Goal: Task Accomplishment & Management: Manage account settings

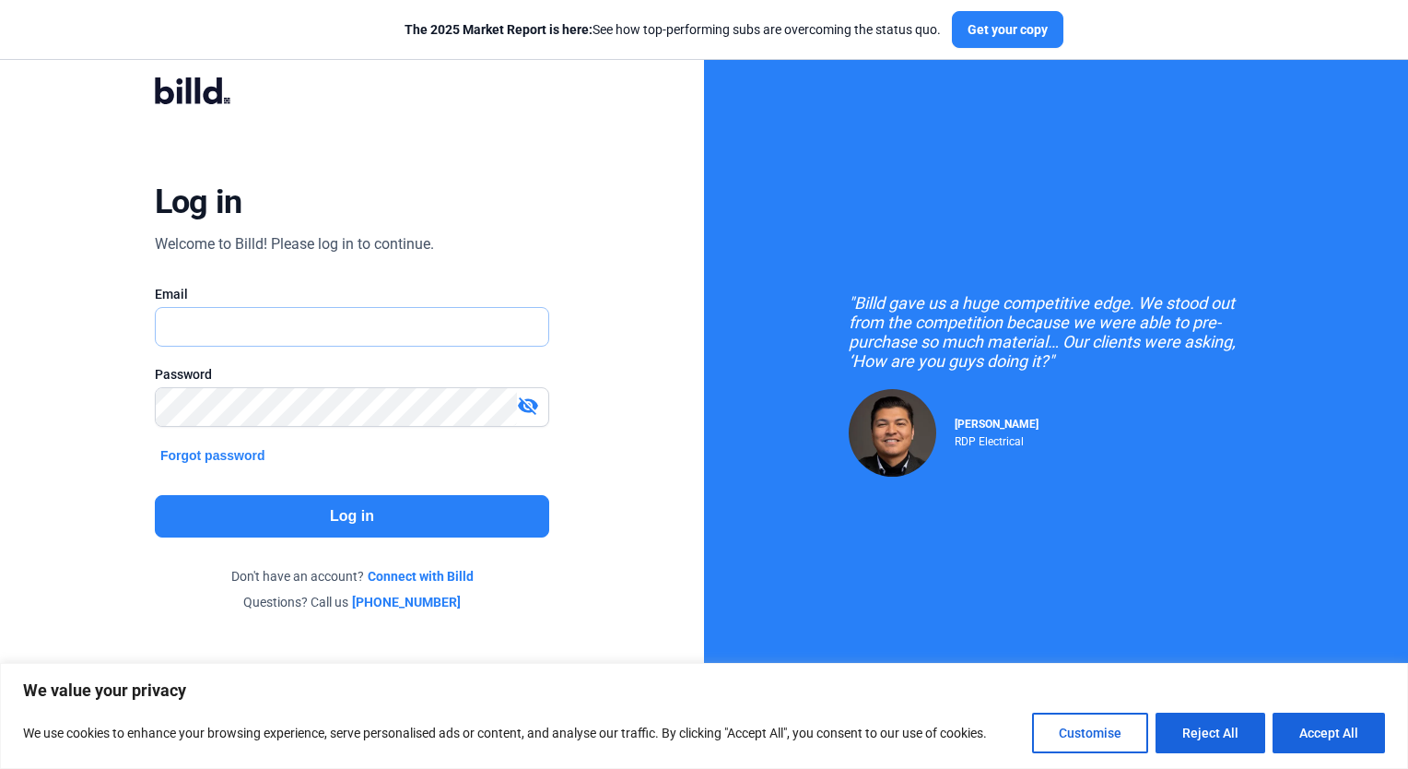
type input "[PERSON_NAME][EMAIL_ADDRESS][DOMAIN_NAME]"
click at [435, 511] on button "Log in" at bounding box center [352, 516] width 394 height 42
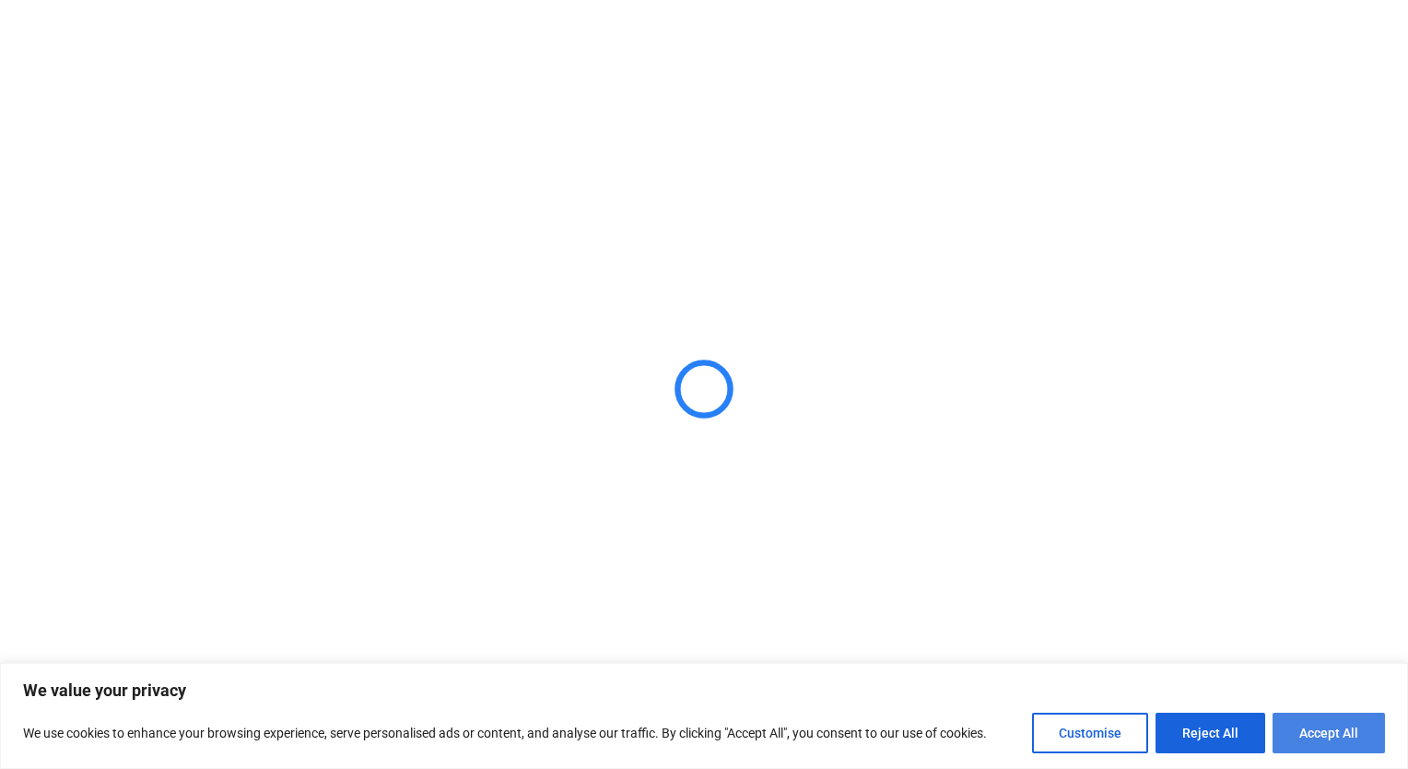
click at [1315, 726] on button "Accept All" at bounding box center [1329, 732] width 112 height 41
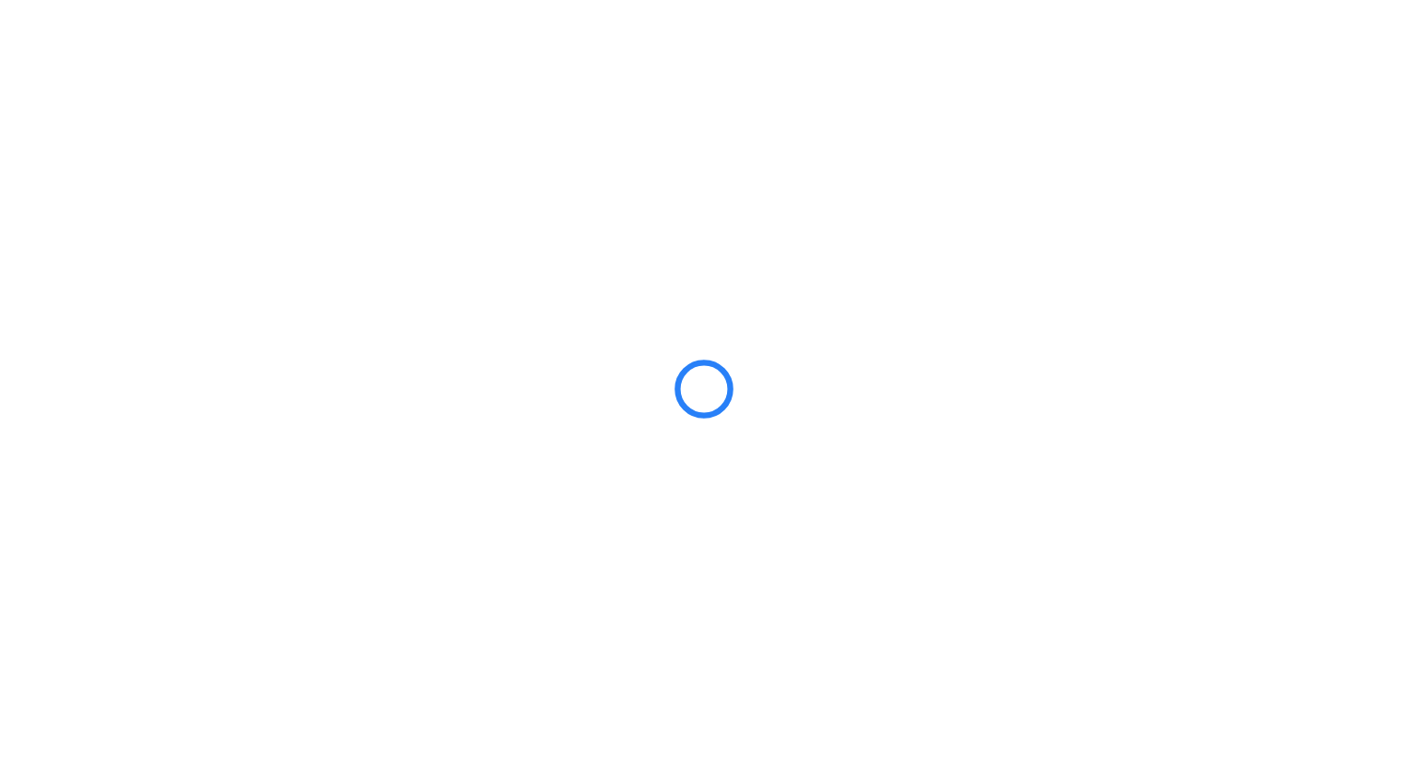
checkbox input "true"
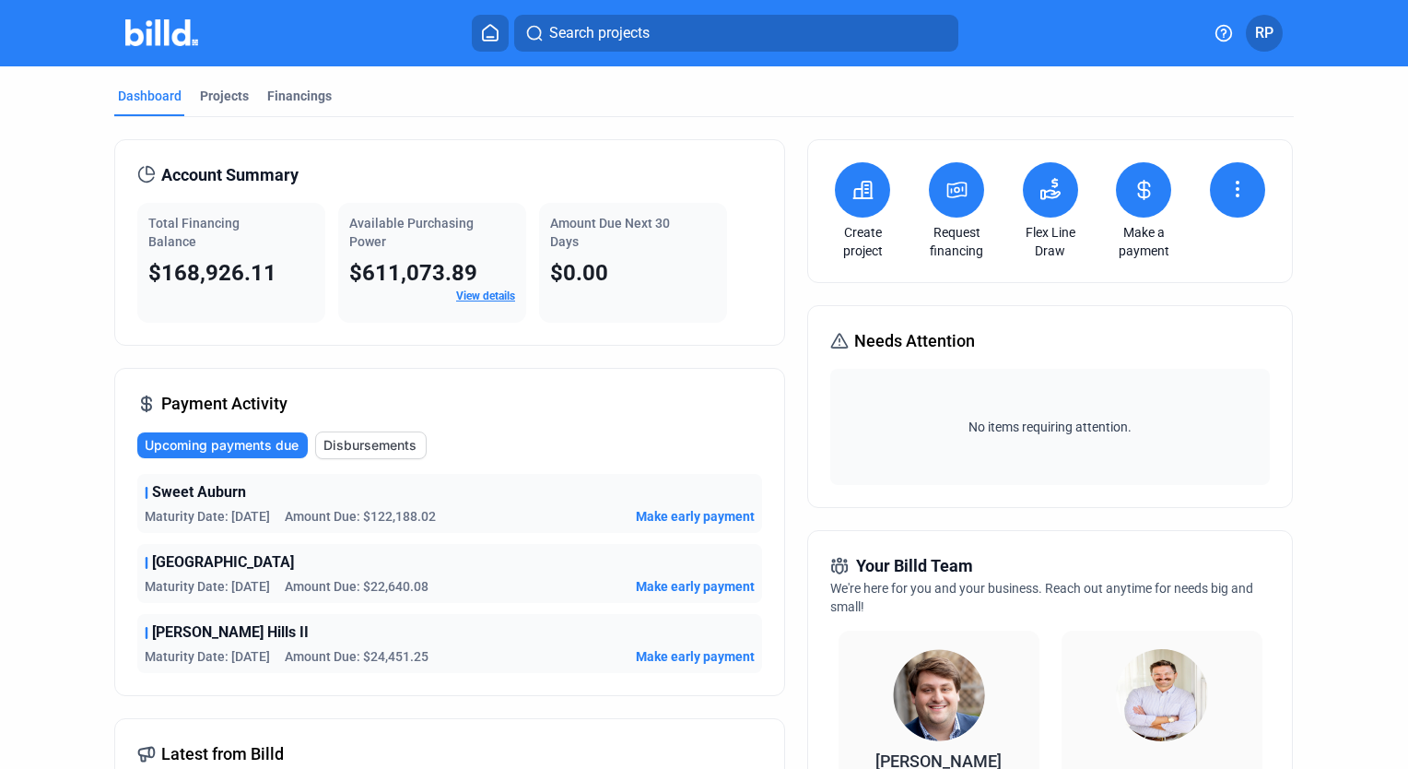
click at [1270, 44] on button "RP" at bounding box center [1264, 33] width 37 height 37
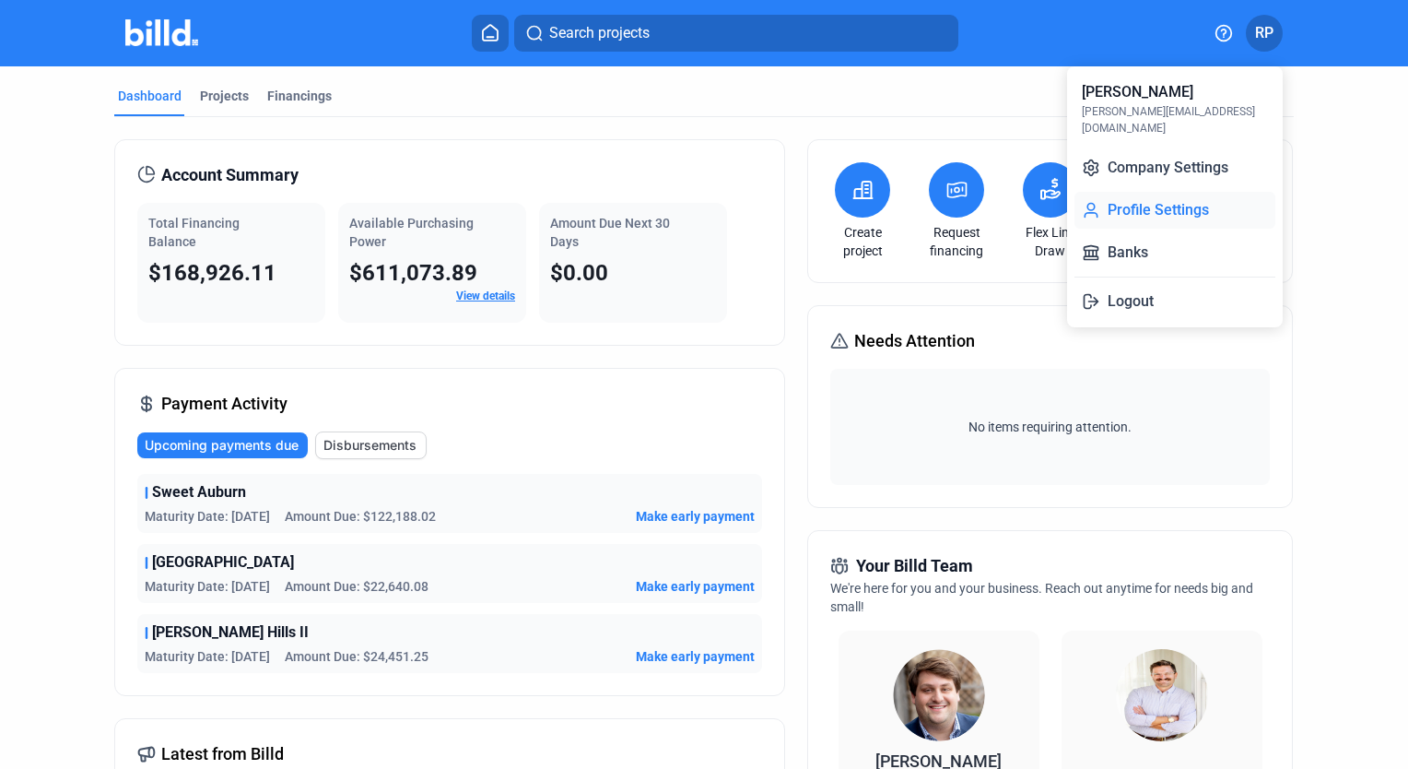
click at [1182, 192] on button "Profile Settings" at bounding box center [1175, 210] width 201 height 37
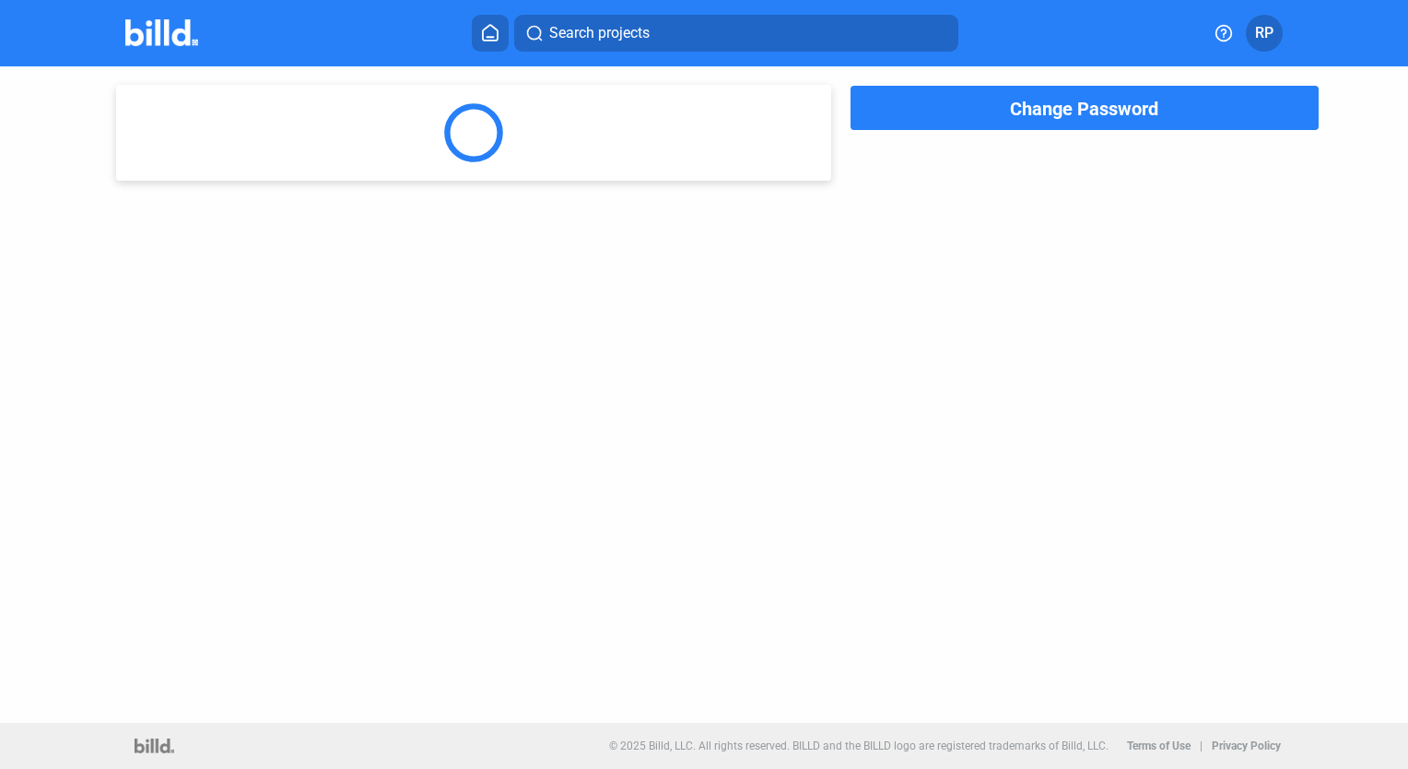
click at [1273, 28] on span "RP" at bounding box center [1264, 33] width 18 height 22
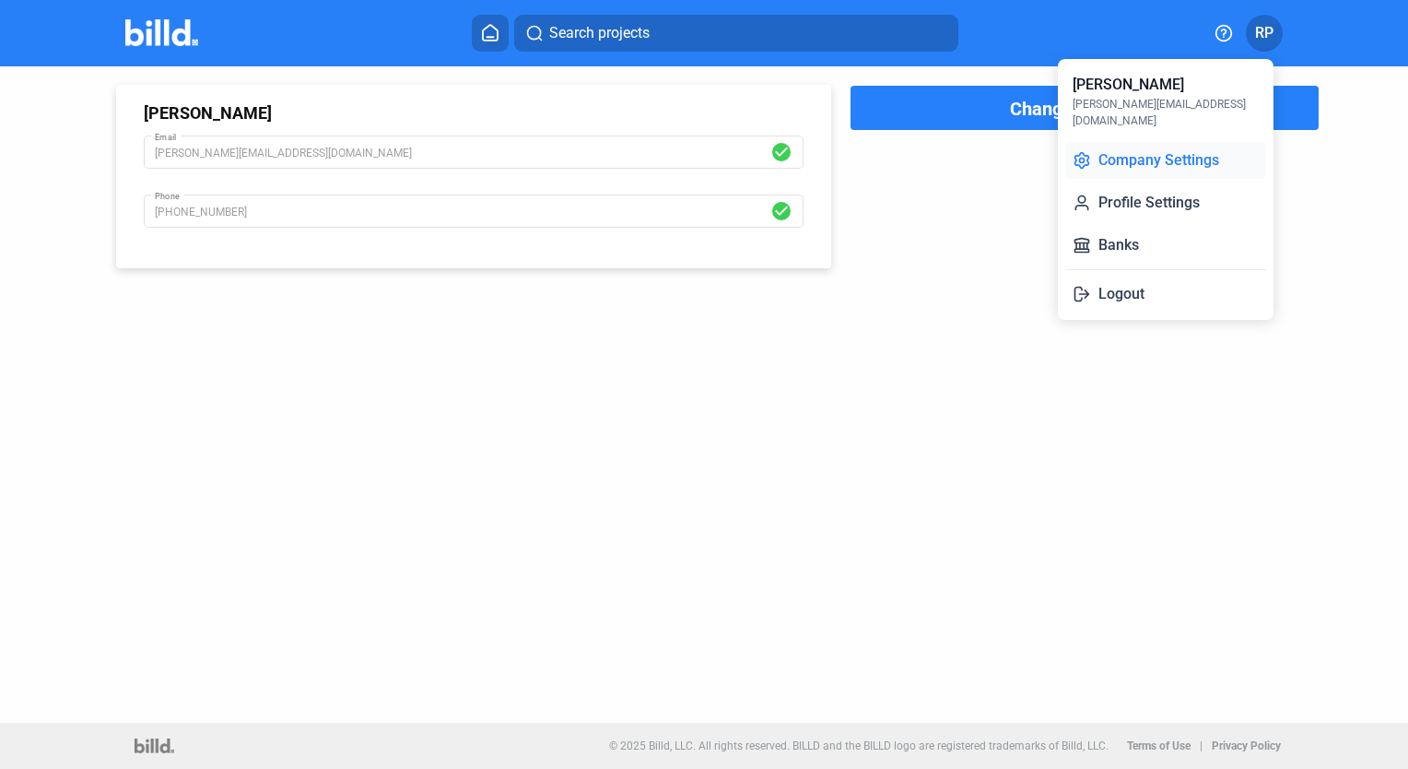
click at [1161, 144] on button "Company Settings" at bounding box center [1165, 160] width 201 height 37
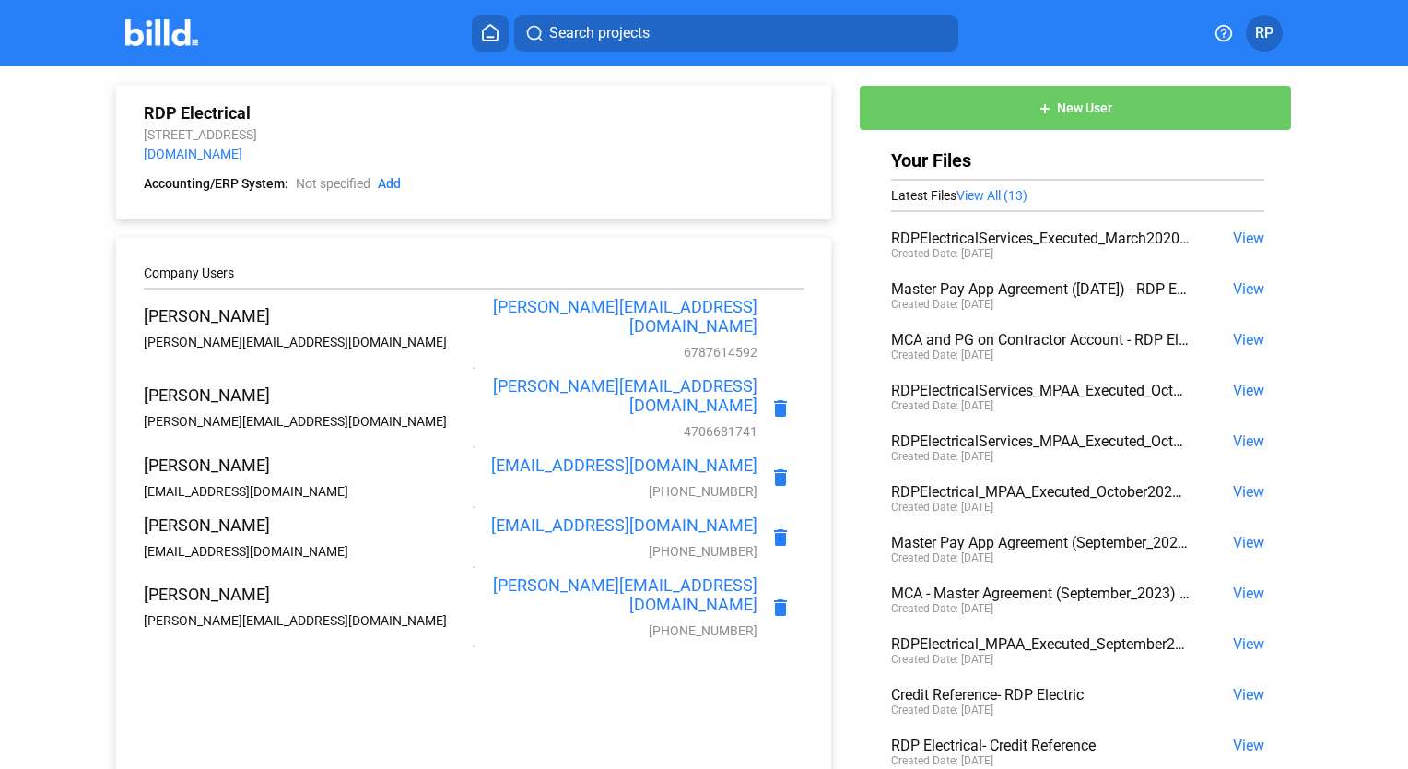
click at [1233, 234] on span "View" at bounding box center [1248, 238] width 31 height 18
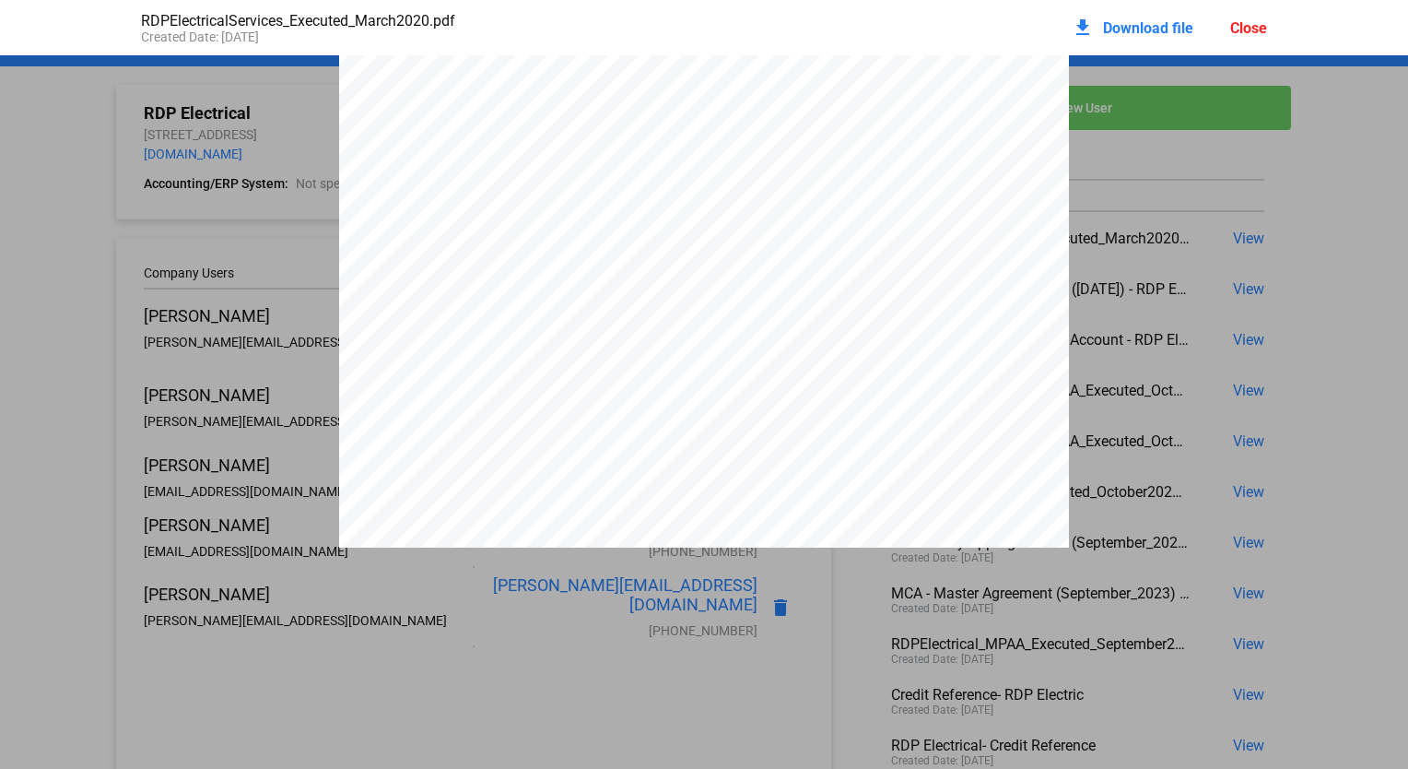
scroll to position [19798, 0]
click at [1144, 28] on span "Download file" at bounding box center [1148, 28] width 90 height 18
